Goal: Check status: Check status

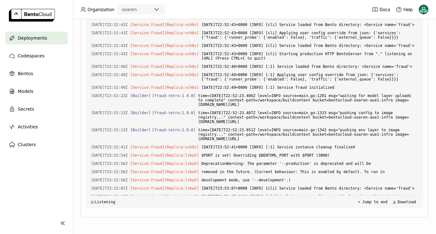
scroll to position [10836, 0]
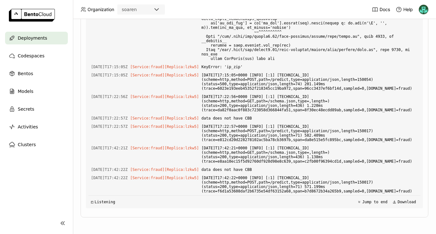
scroll to position [0, 0]
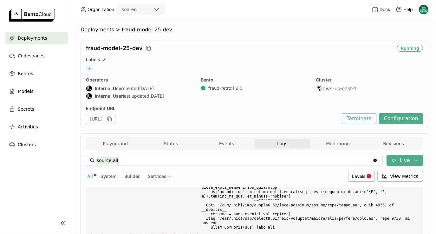
click at [28, 36] on span "Deployments" at bounding box center [33, 38] width 30 height 8
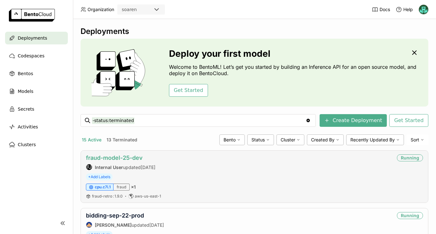
click at [128, 155] on link "fraud-model-25-dev" at bounding box center [114, 157] width 57 height 7
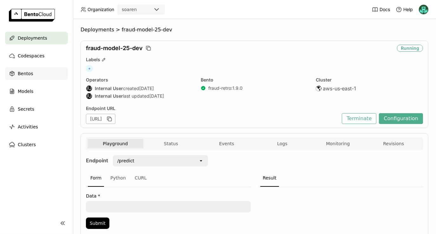
click at [19, 69] on div "Bentos" at bounding box center [36, 73] width 63 height 13
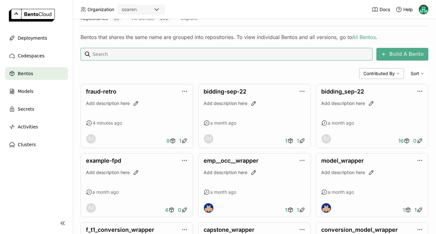
scroll to position [99, 0]
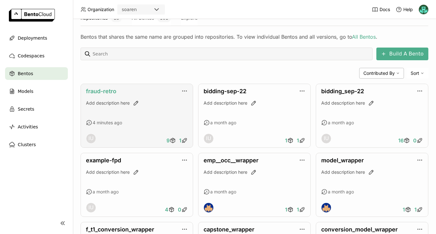
click at [94, 88] on link "fraud-retro" at bounding box center [101, 91] width 30 height 7
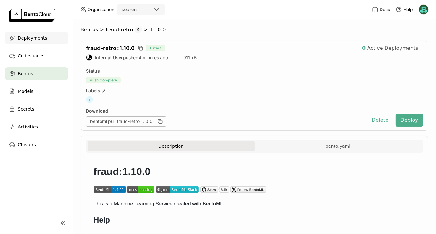
click at [35, 33] on div "Deployments" at bounding box center [36, 38] width 63 height 13
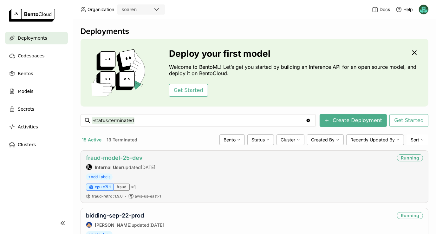
click at [113, 157] on link "fraud-model-25-dev" at bounding box center [114, 157] width 57 height 7
